Goal: Find specific page/section: Find specific page/section

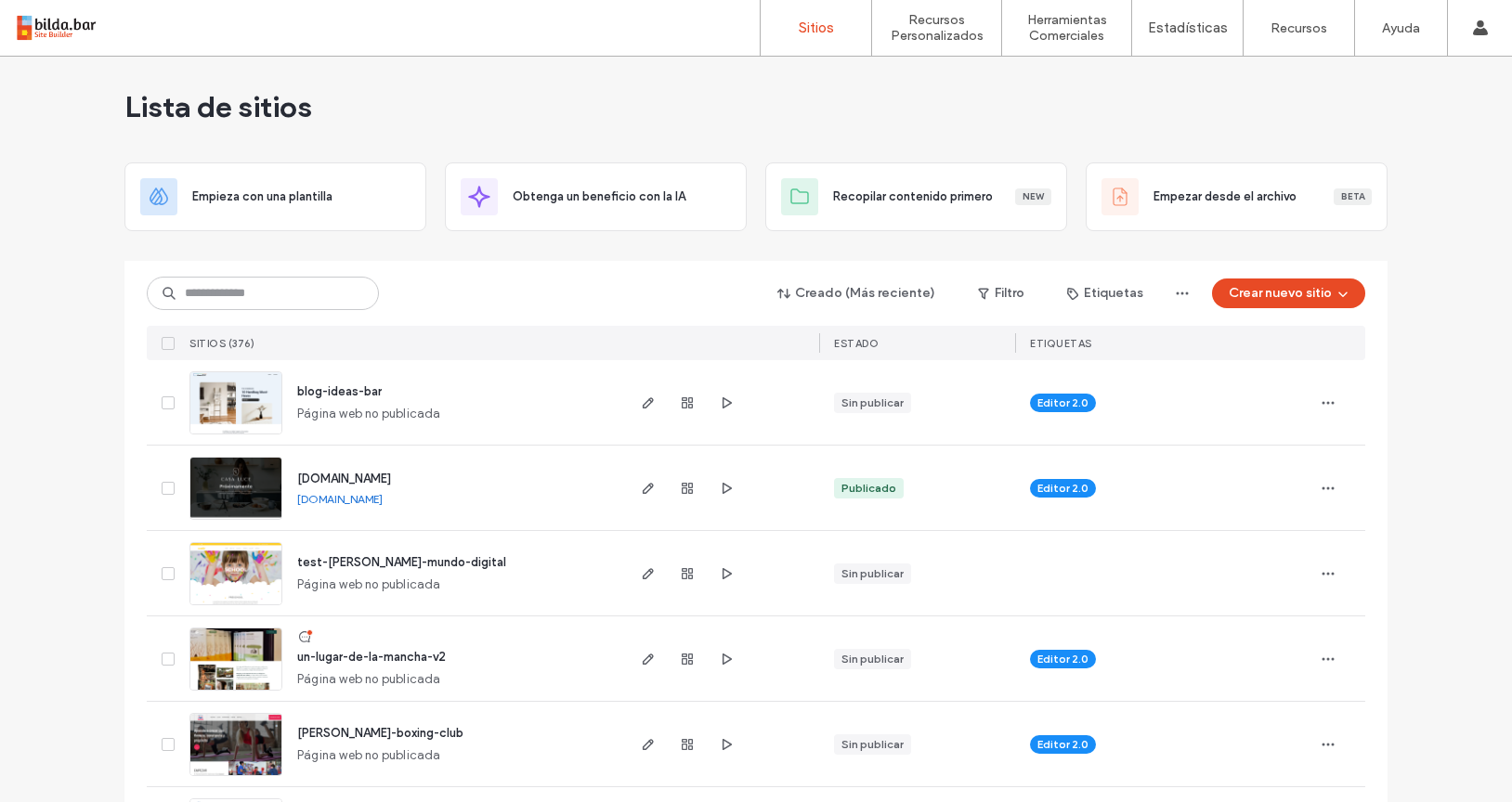
scroll to position [16, 0]
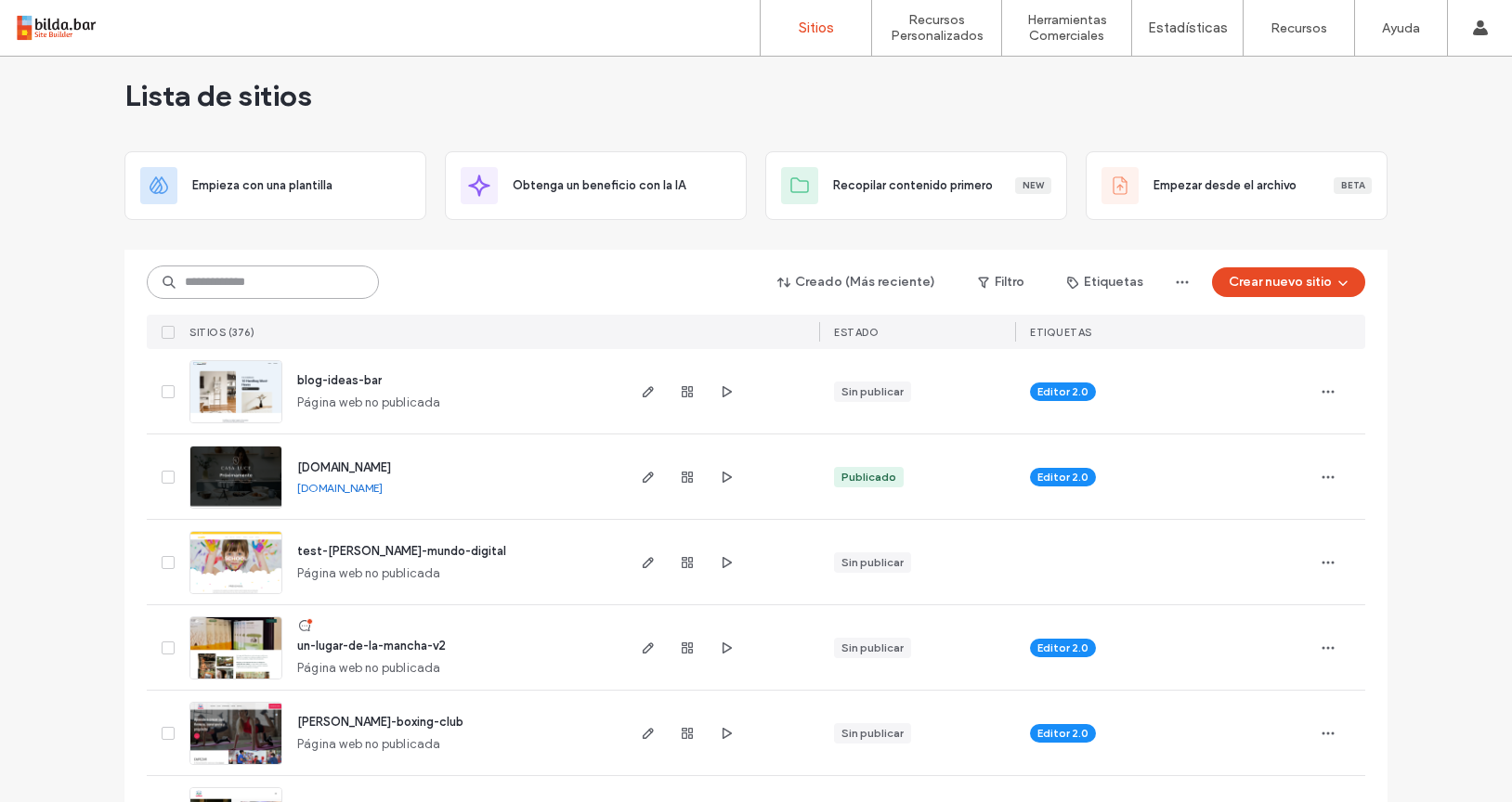
click at [355, 295] on input at bounding box center [263, 282] width 232 height 34
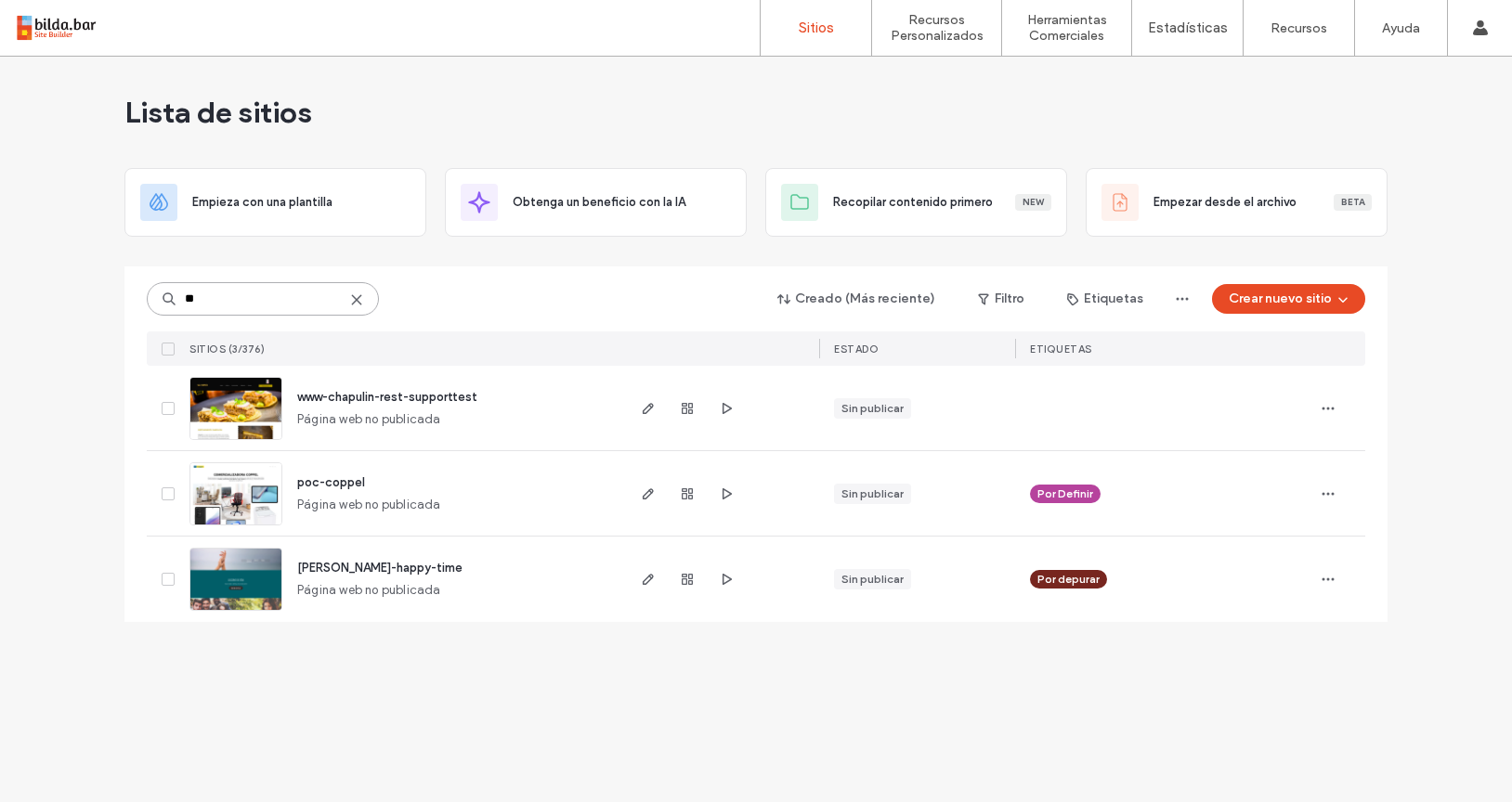
scroll to position [0, 0]
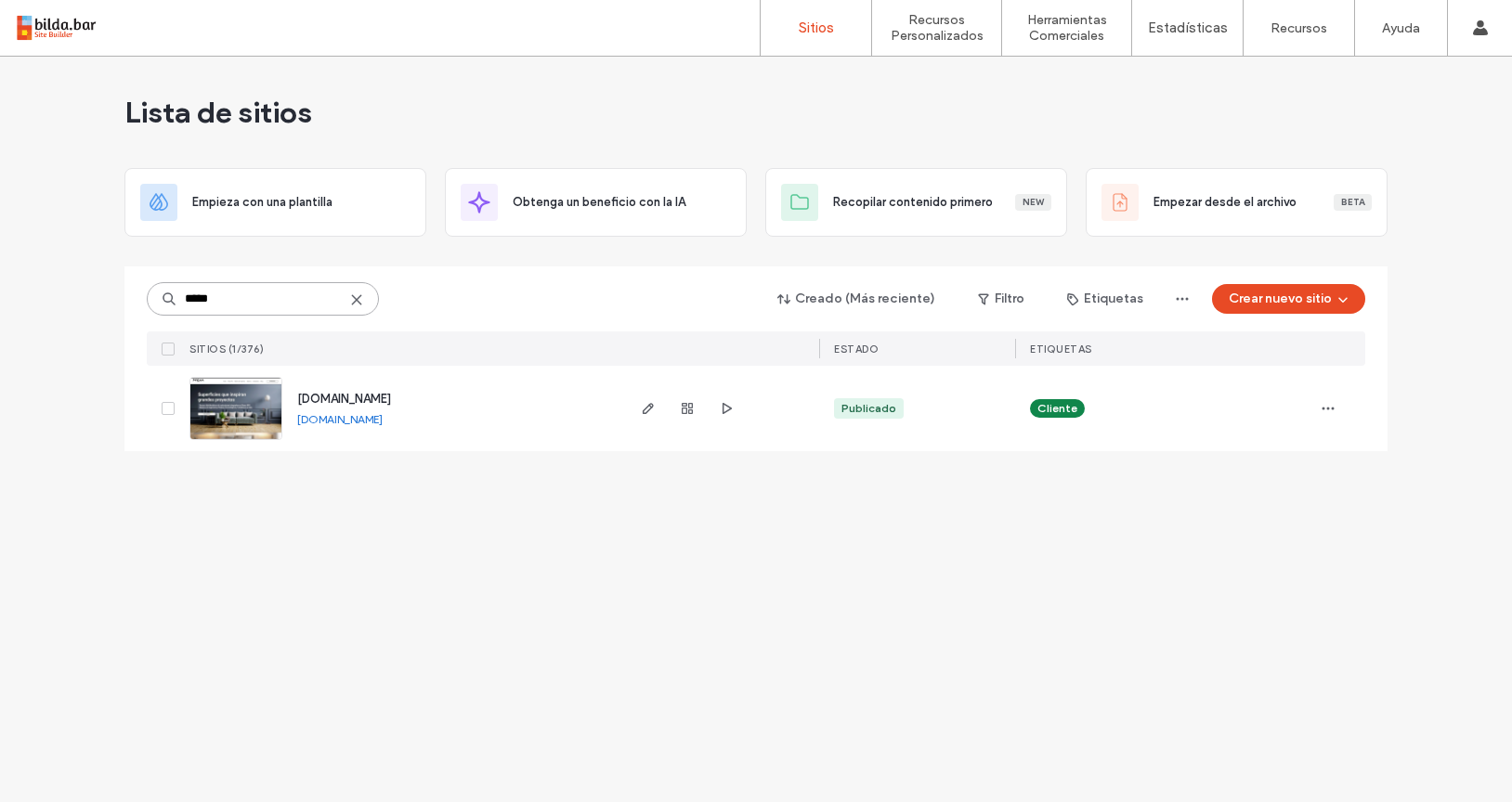
type input "*****"
click at [391, 392] on span "[DOMAIN_NAME]" at bounding box center [344, 399] width 94 height 14
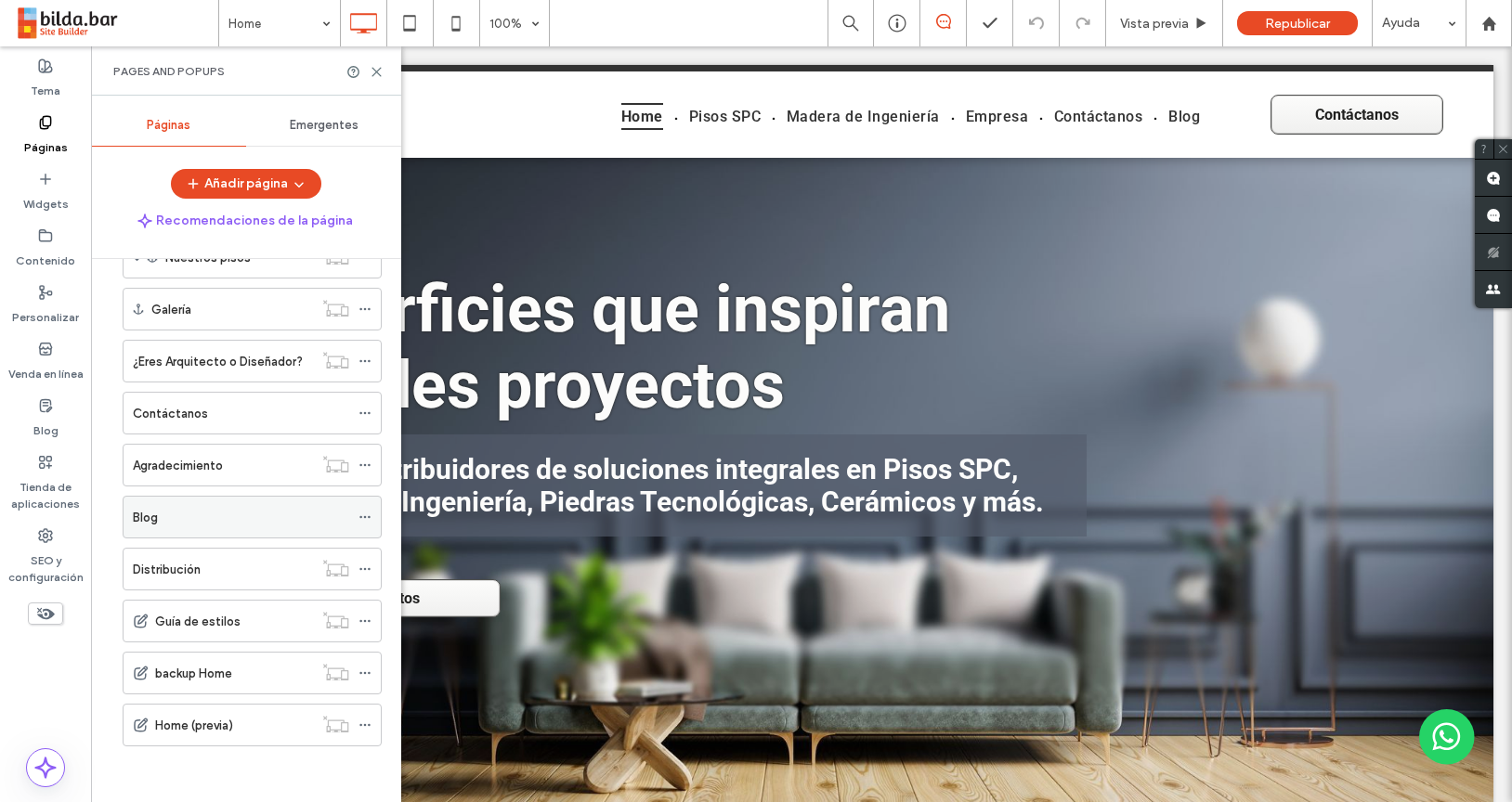
click at [233, 509] on div "Blog" at bounding box center [241, 518] width 217 height 19
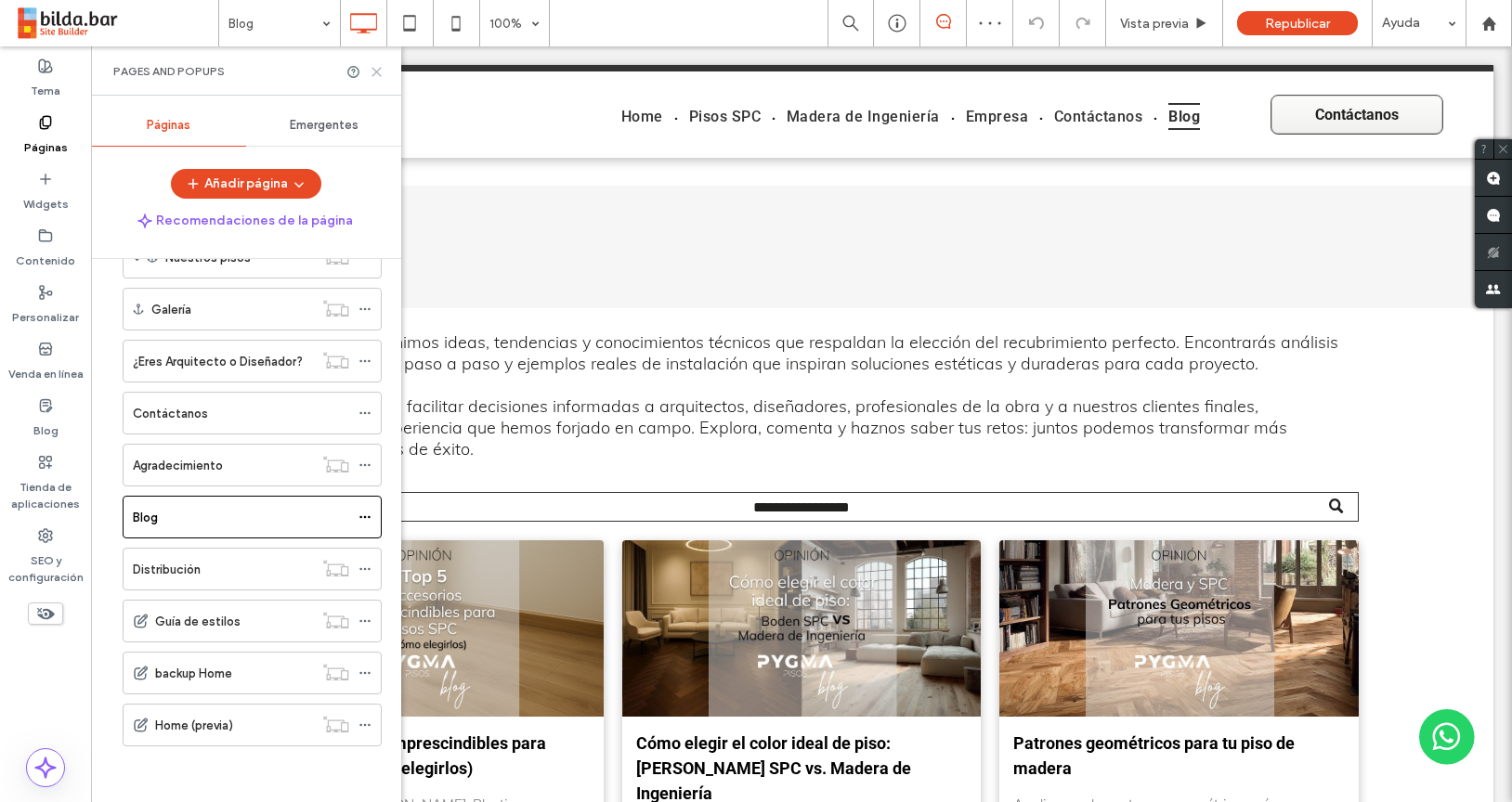
click at [376, 74] on icon at bounding box center [377, 72] width 14 height 14
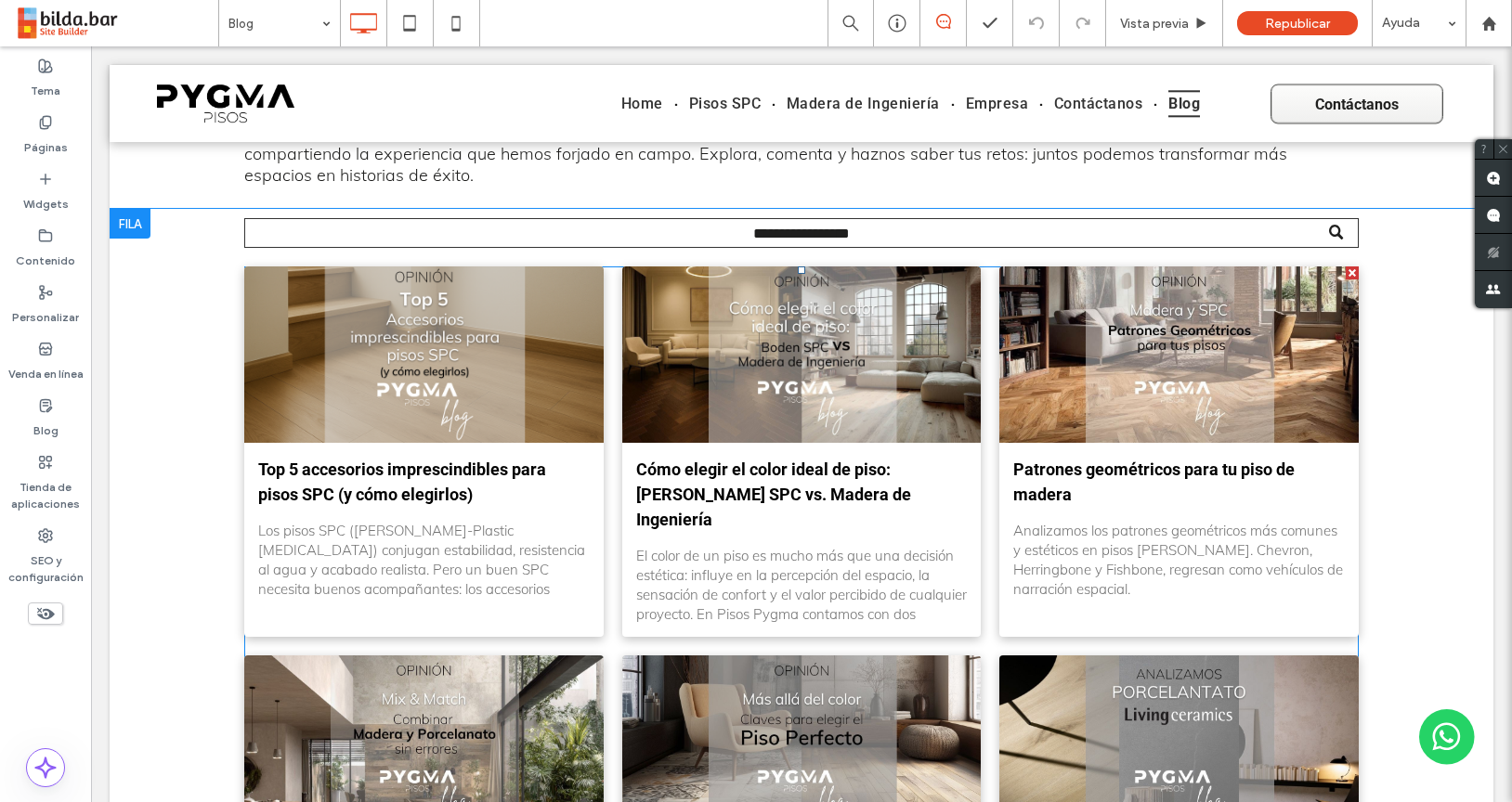
scroll to position [275, 0]
